Goal: Use online tool/utility

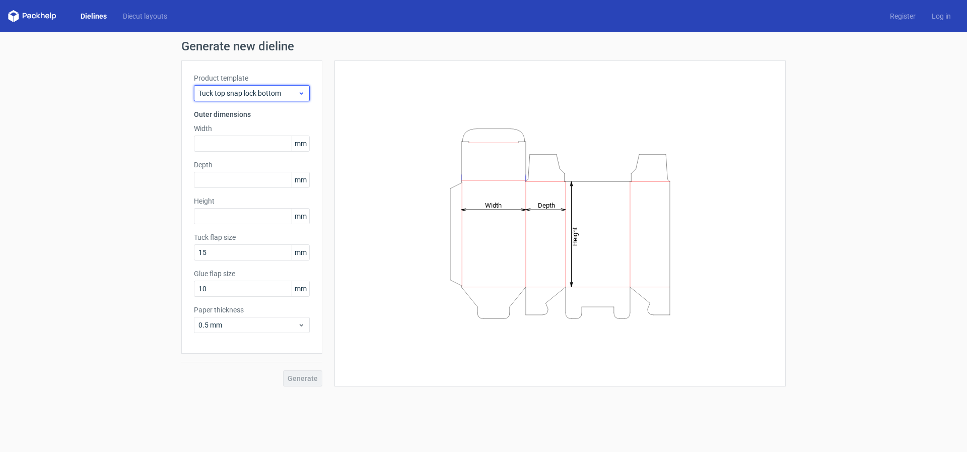
click at [291, 93] on span "Tuck top snap lock bottom" at bounding box center [247, 93] width 99 height 10
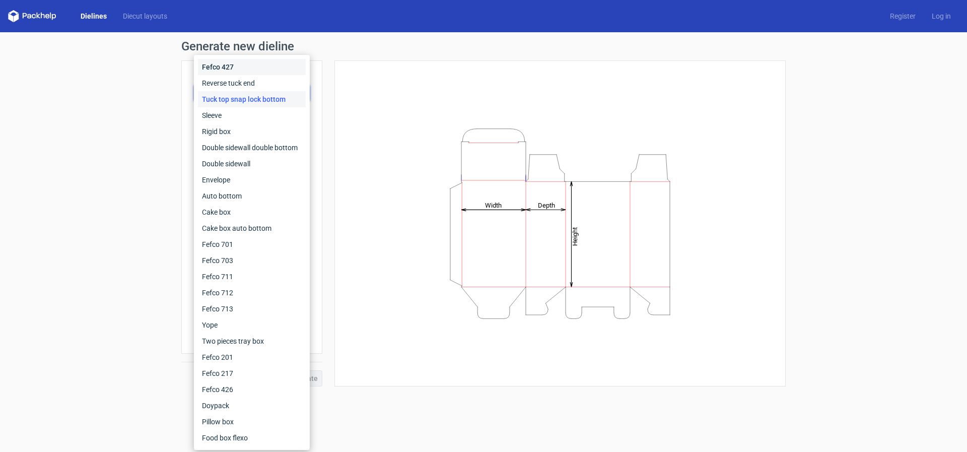
click at [256, 69] on div "Fefco 427" at bounding box center [252, 67] width 108 height 16
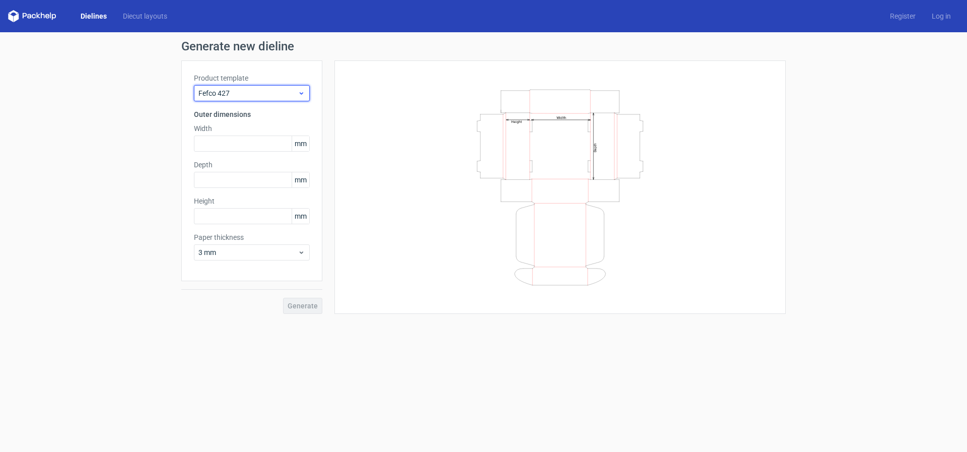
click at [276, 98] on span "Fefco 427" at bounding box center [247, 93] width 99 height 10
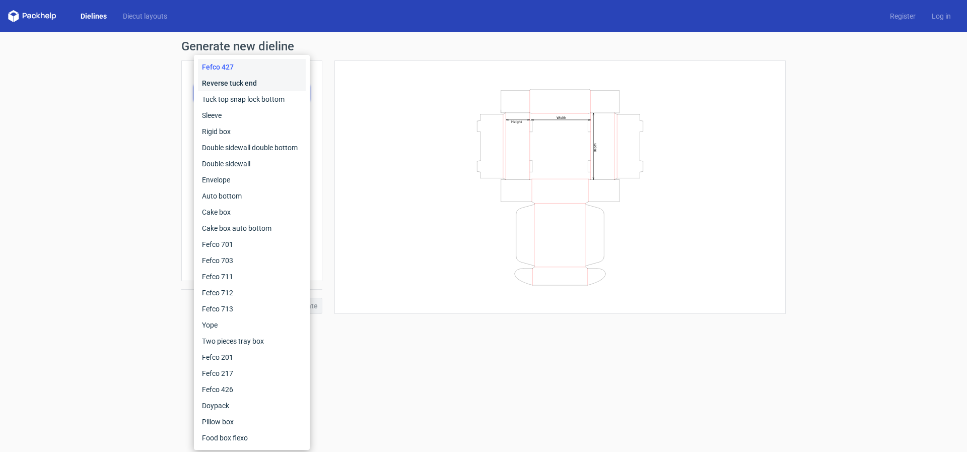
click at [271, 83] on div "Reverse tuck end" at bounding box center [252, 83] width 108 height 16
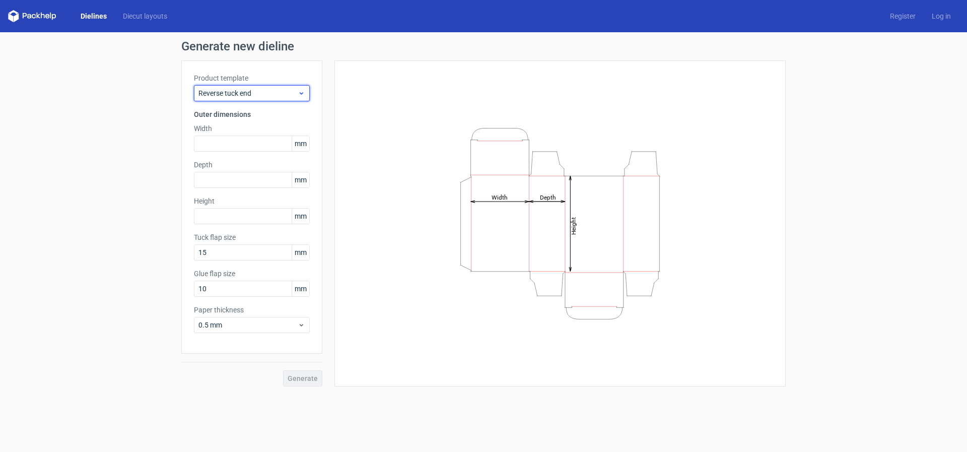
click at [278, 92] on span "Reverse tuck end" at bounding box center [247, 93] width 99 height 10
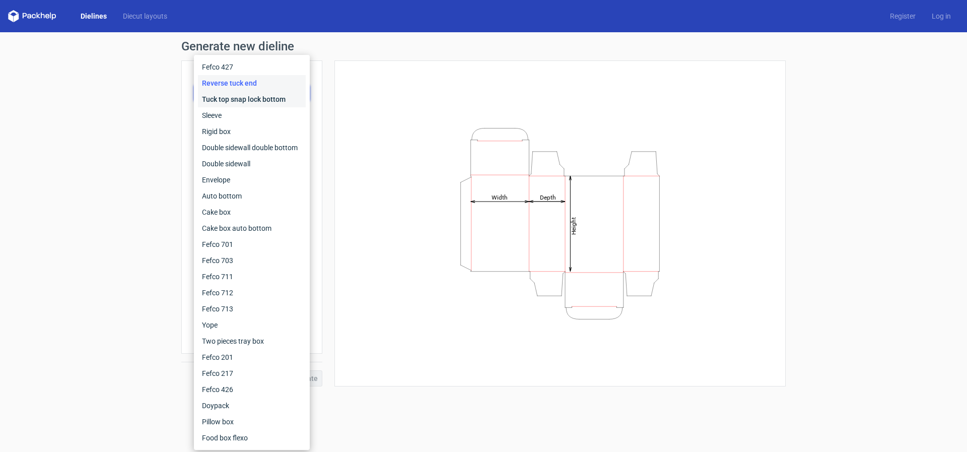
click at [279, 102] on div "Tuck top snap lock bottom" at bounding box center [252, 99] width 108 height 16
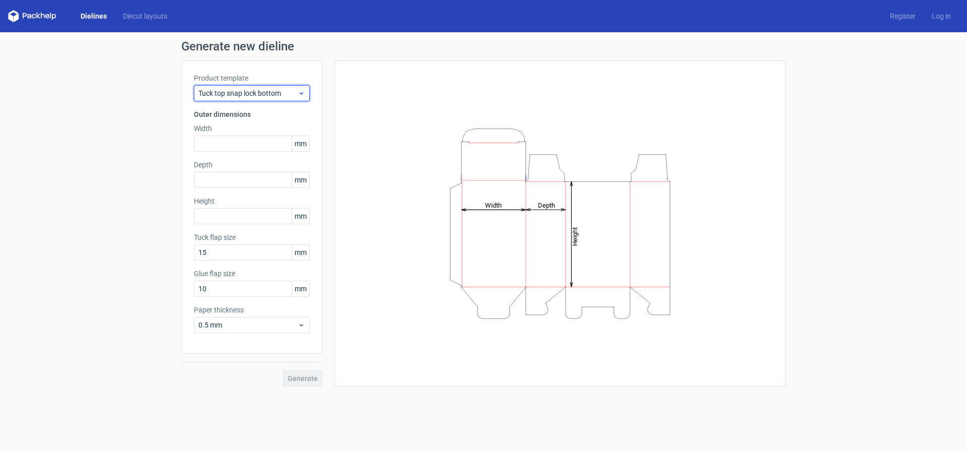
click at [283, 92] on span "Tuck top snap lock bottom" at bounding box center [247, 93] width 99 height 10
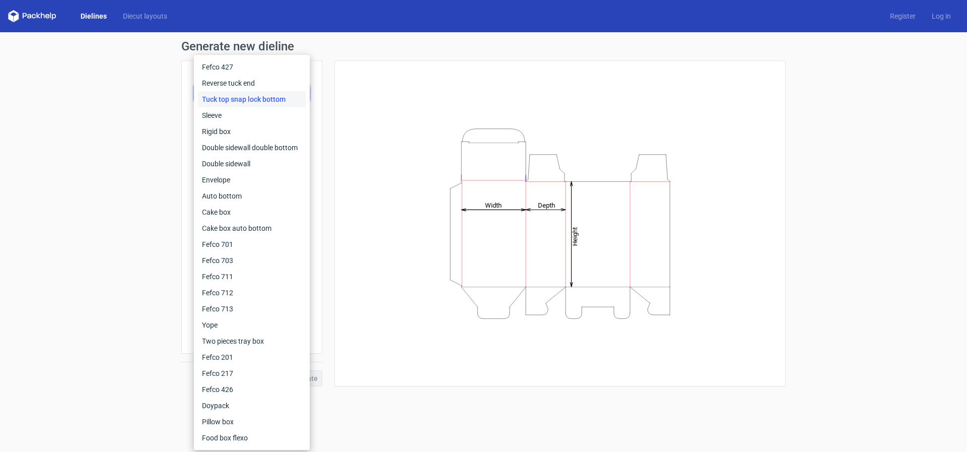
click at [368, 58] on div "Generate new dieline Product template Tuck top snap lock bottom Outer dimension…" at bounding box center [483, 213] width 604 height 346
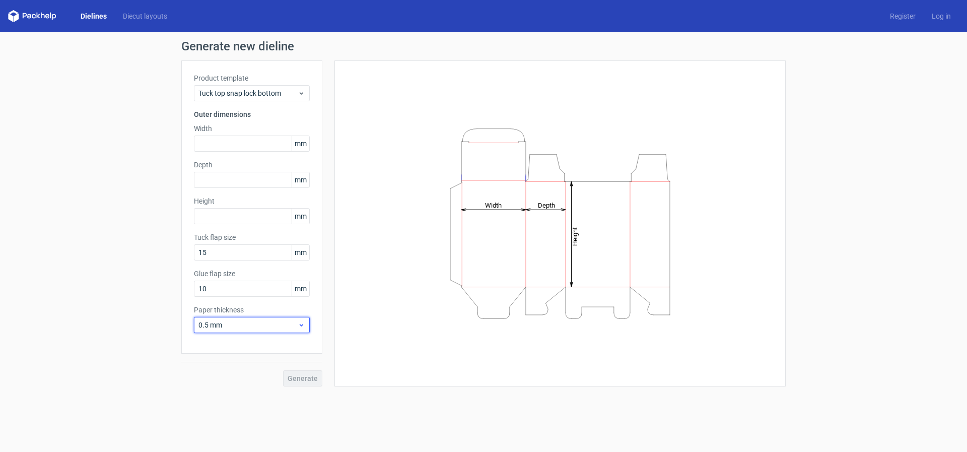
click at [295, 327] on span "0.5 mm" at bounding box center [247, 325] width 99 height 10
click at [281, 341] on div "0.4 mm" at bounding box center [252, 347] width 108 height 16
